Goal: Task Accomplishment & Management: Use online tool/utility

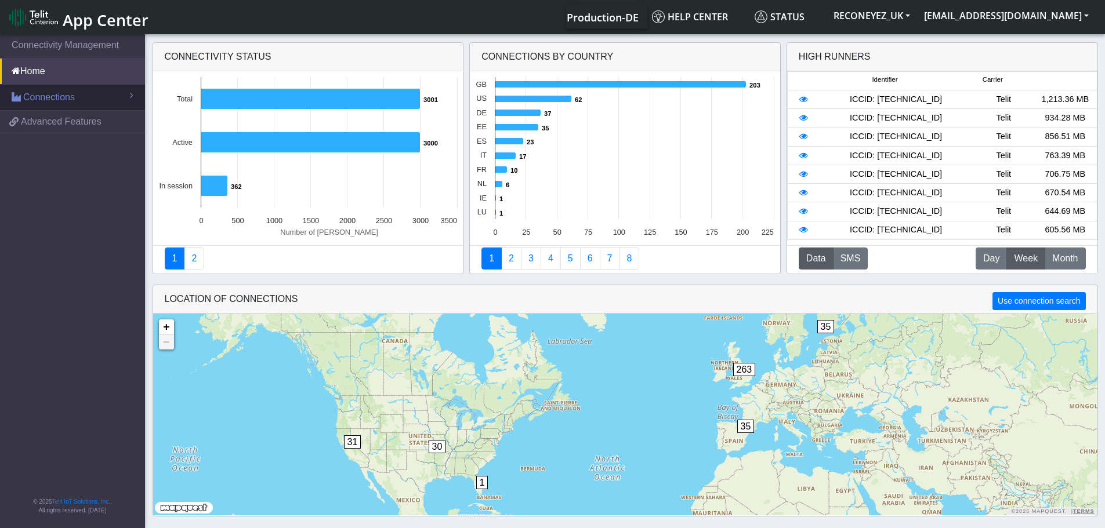
click at [64, 94] on span "Connections" at bounding box center [49, 97] width 52 height 14
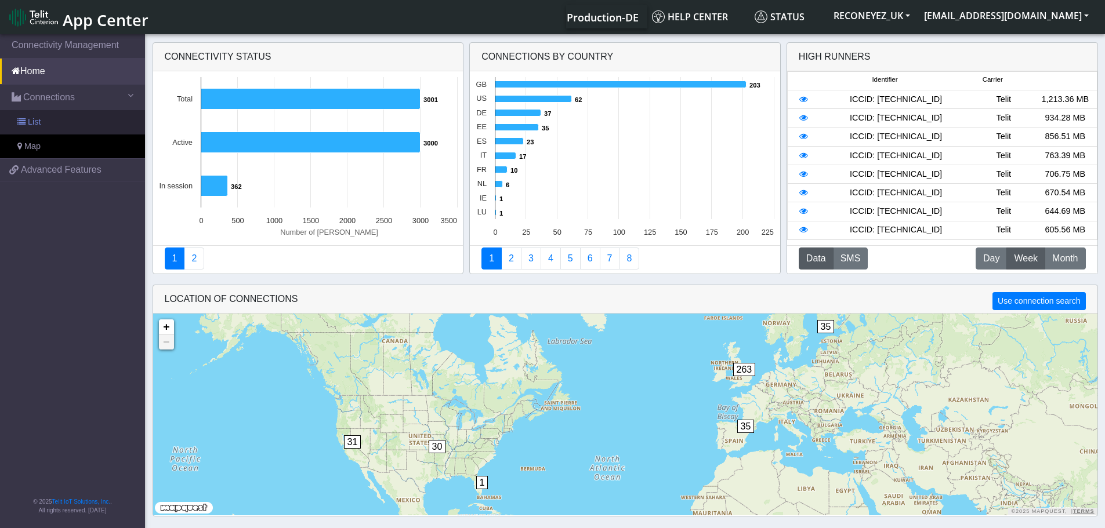
click at [63, 124] on link "List" at bounding box center [72, 122] width 145 height 24
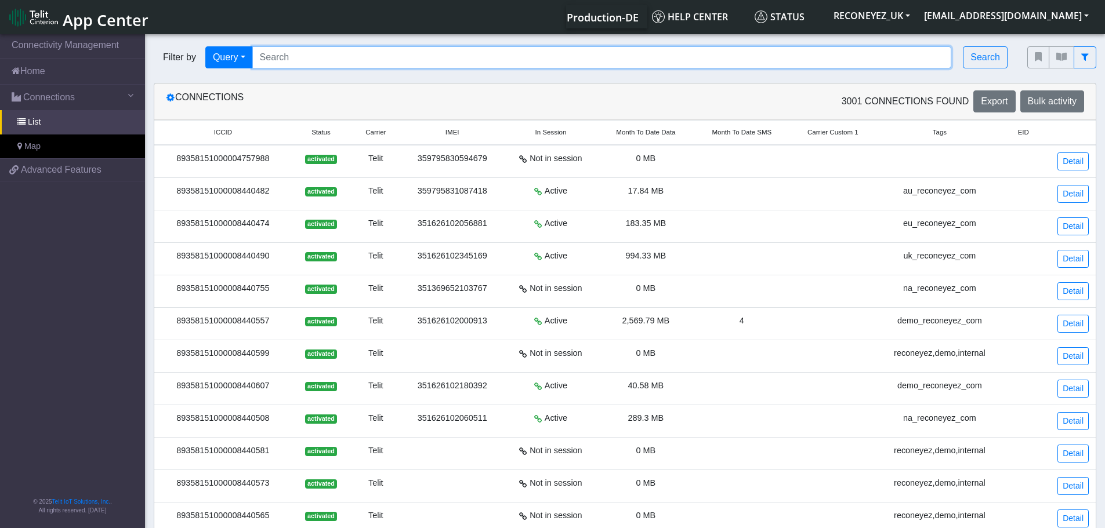
paste input "8901260882280173706"
type input "8901260882280173706"
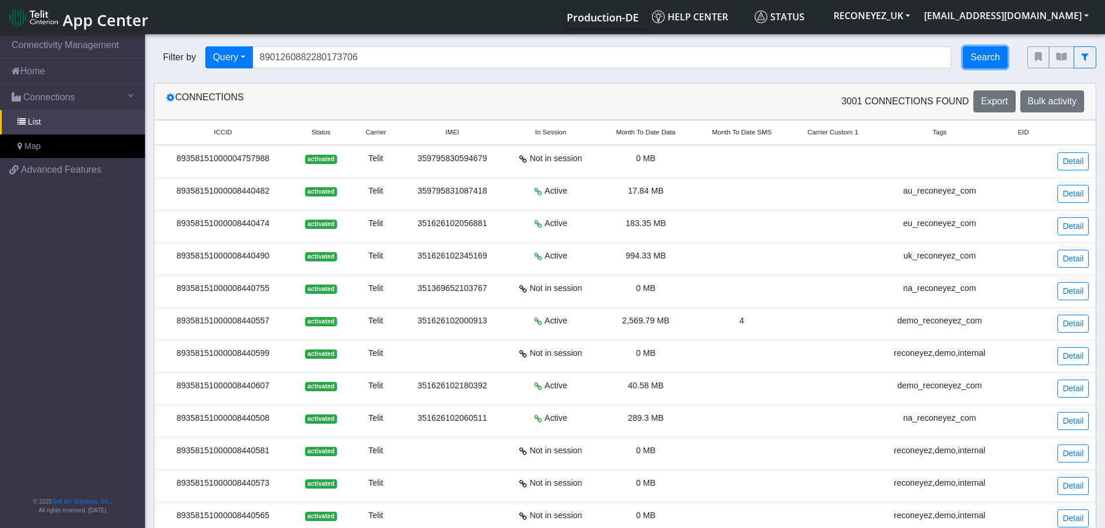
click at [999, 59] on button "Search" at bounding box center [985, 57] width 45 height 22
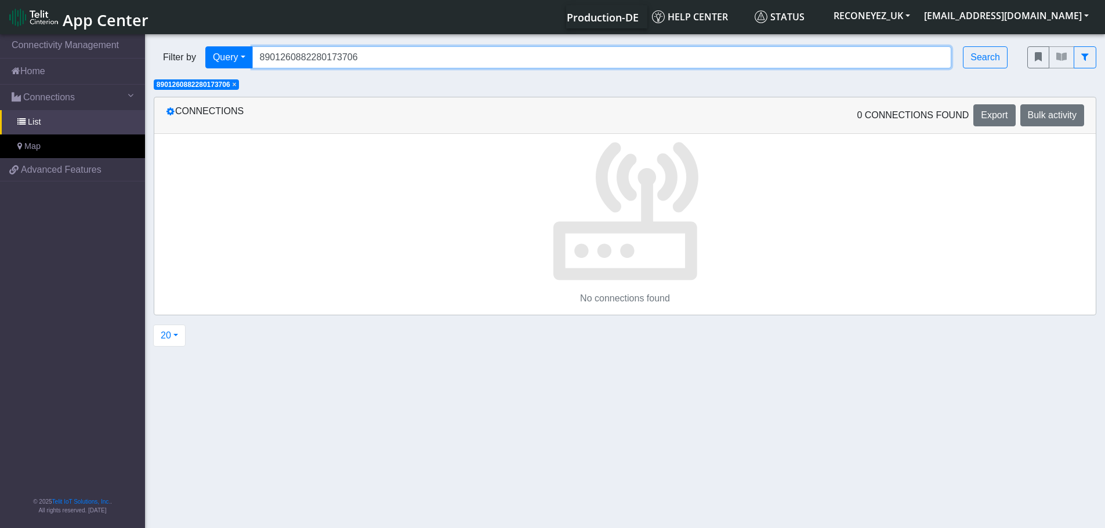
click at [933, 59] on input "8901260882280173706" at bounding box center [601, 57] width 699 height 22
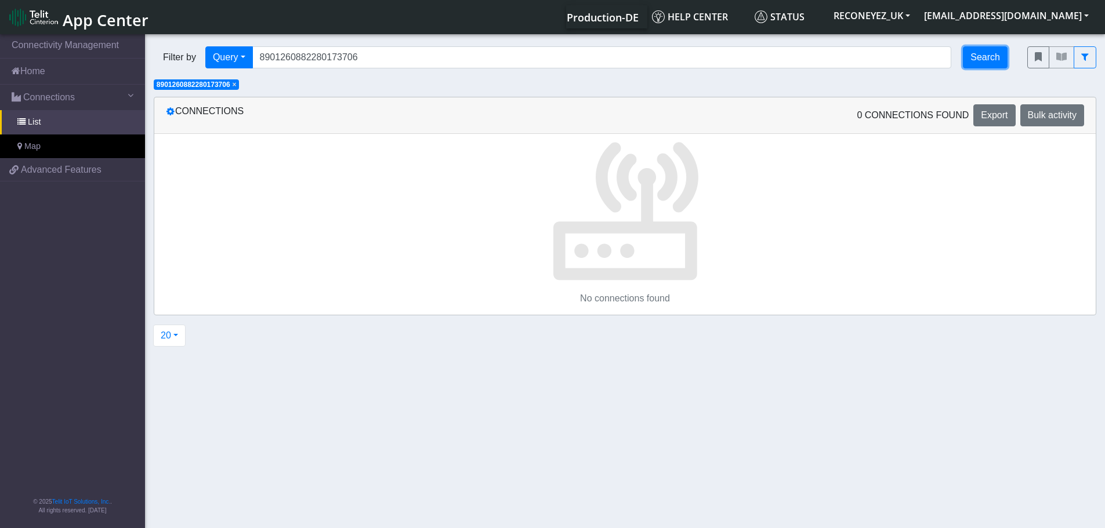
click at [991, 63] on button "Search" at bounding box center [985, 57] width 45 height 22
click at [331, 86] on span "×" at bounding box center [329, 85] width 4 height 8
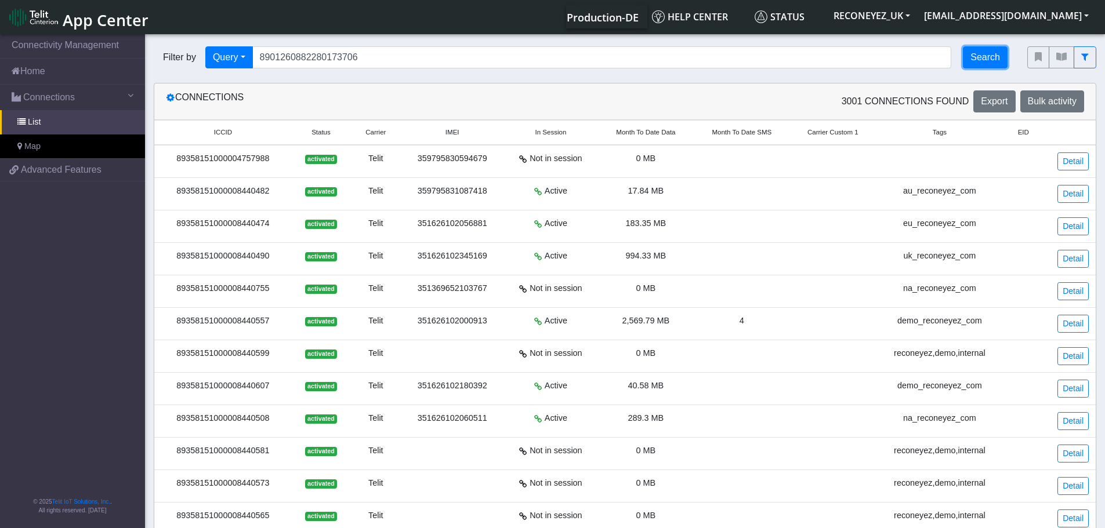
click at [987, 55] on button "Search" at bounding box center [985, 57] width 45 height 22
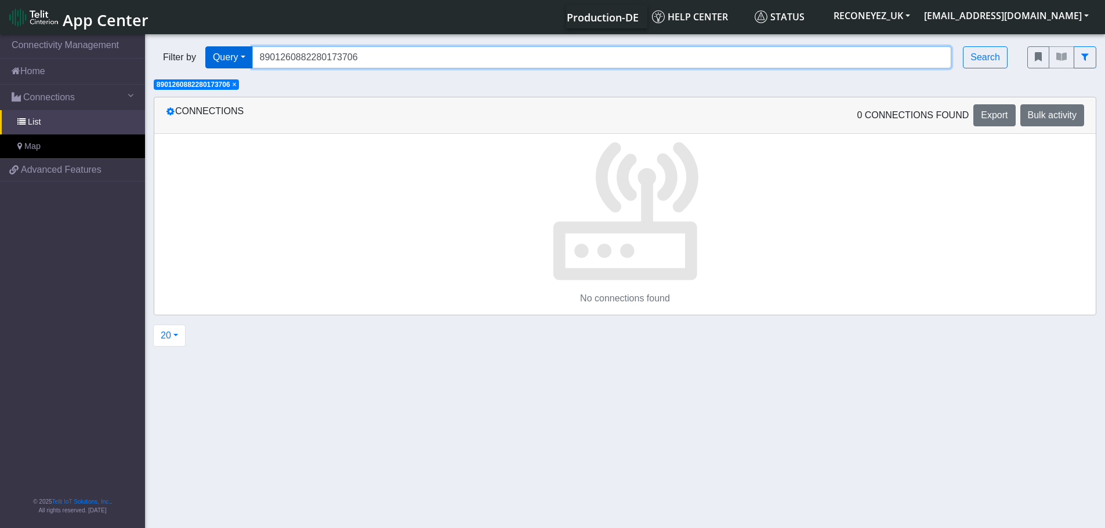
drag, startPoint x: 382, startPoint y: 64, endPoint x: 234, endPoint y: 52, distance: 147.7
click at [234, 52] on div "Filter by Query Query Not connected Tags Country Operator 8901260882280173706 S…" at bounding box center [582, 57] width 856 height 22
paste input "8901260882280174035"
type input "8901260882280174035"
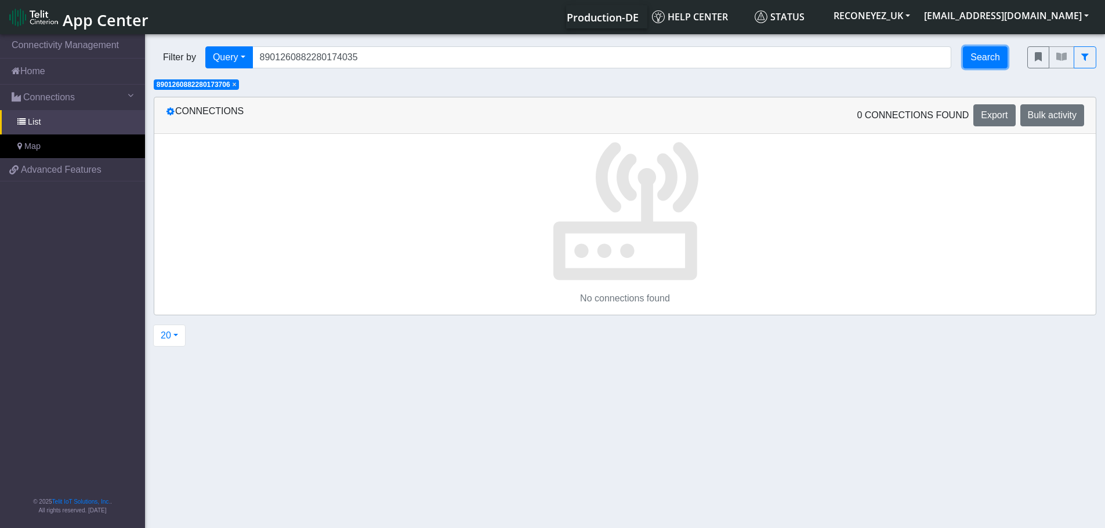
click at [978, 62] on button "Search" at bounding box center [985, 57] width 45 height 22
